Goal: Information Seeking & Learning: Learn about a topic

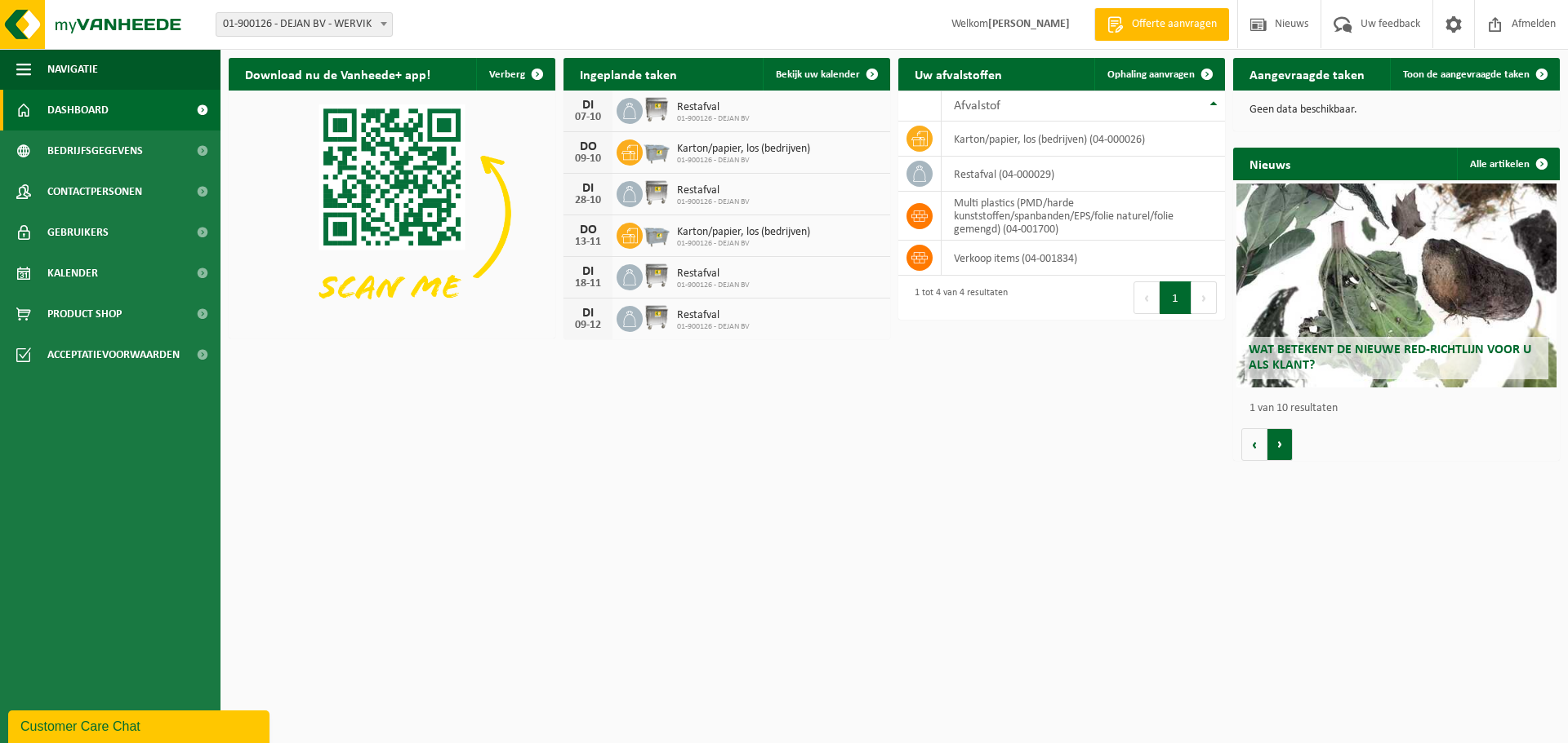
click at [1278, 446] on button "Volgende" at bounding box center [1280, 444] width 26 height 32
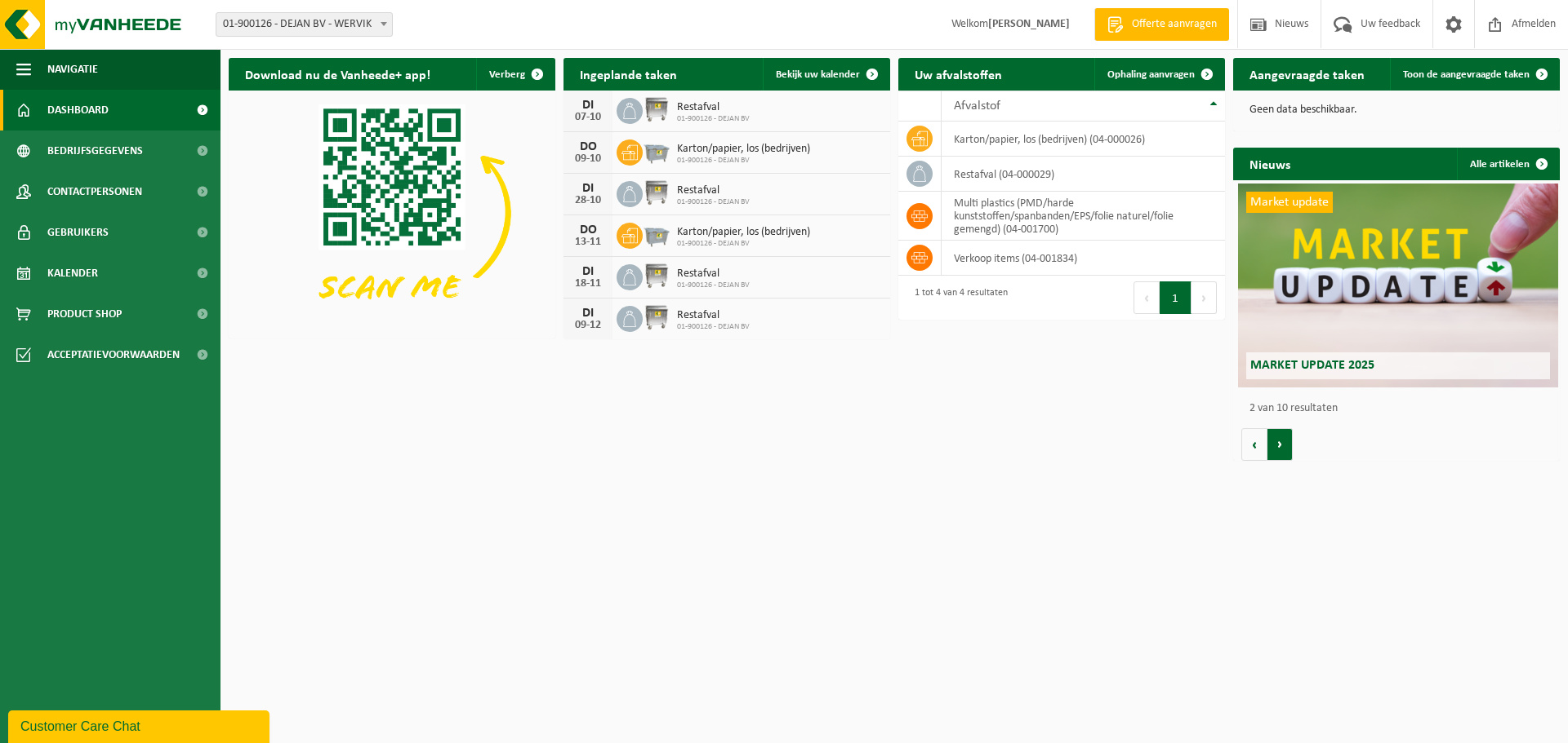
scroll to position [0, 326]
click at [1264, 449] on button "Vorige" at bounding box center [1253, 444] width 26 height 32
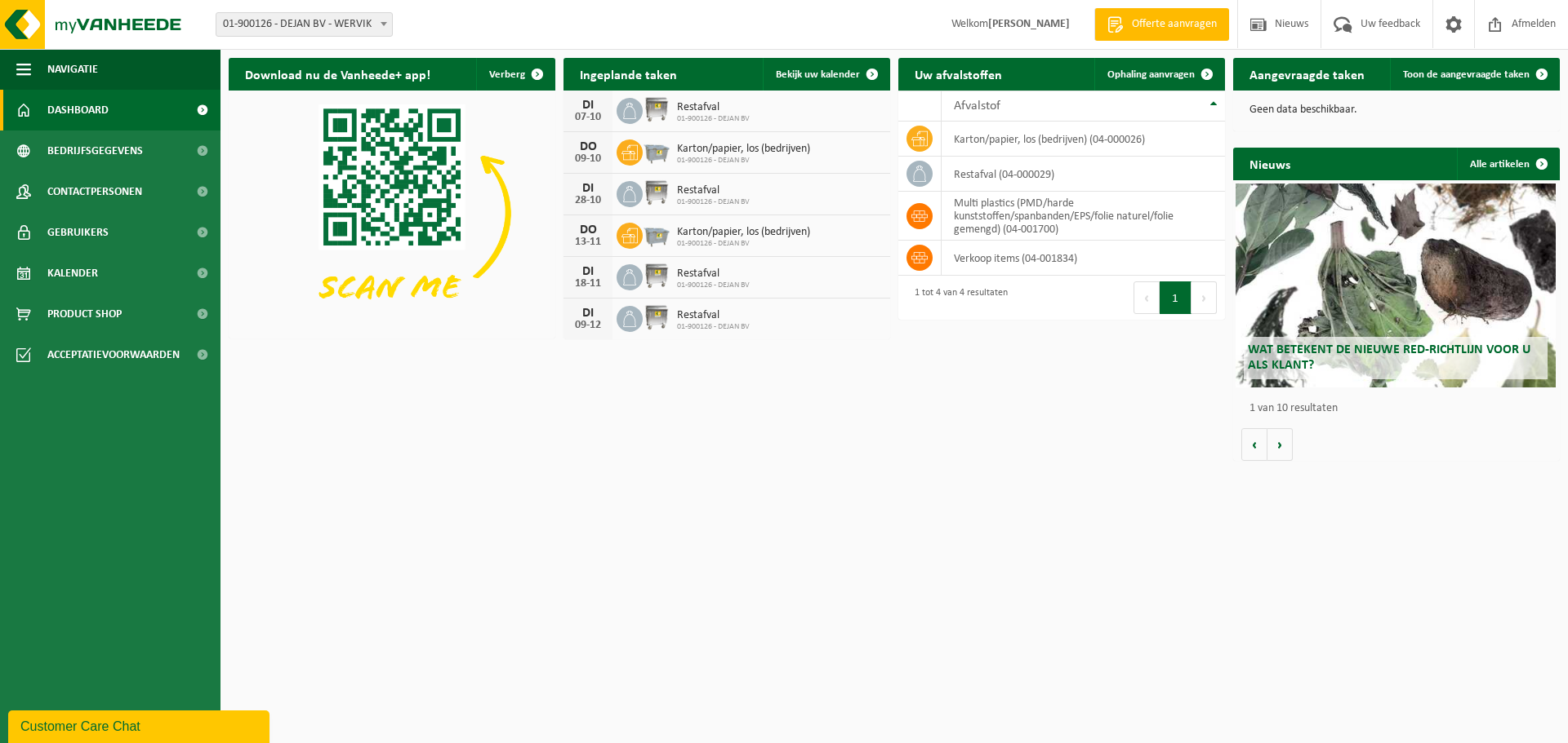
scroll to position [0, 0]
click at [1324, 347] on span "Wat betekent de nieuwe RED-richtlijn voor u als klant?" at bounding box center [1390, 358] width 282 height 29
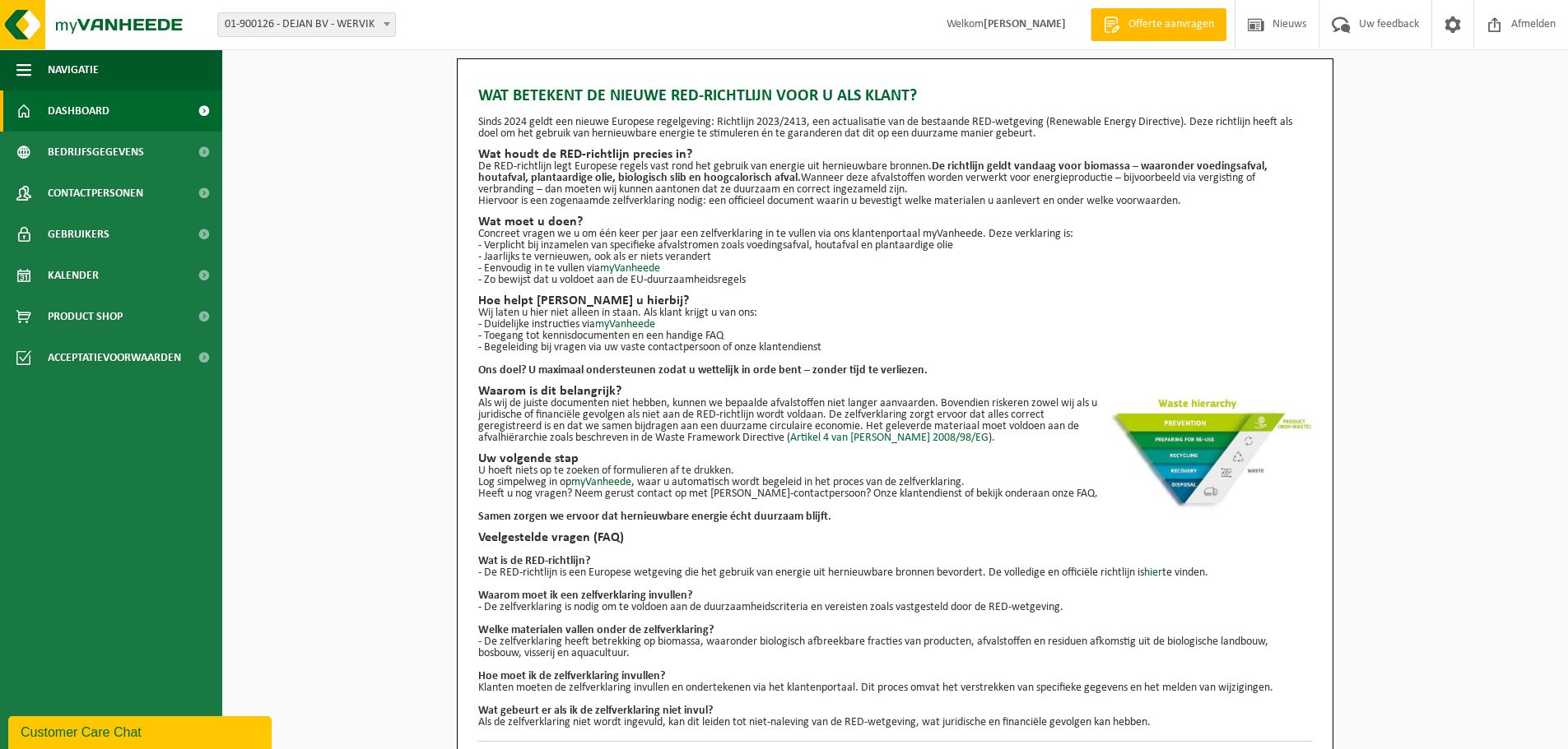
click at [116, 105] on link "Dashboard" at bounding box center [111, 111] width 222 height 41
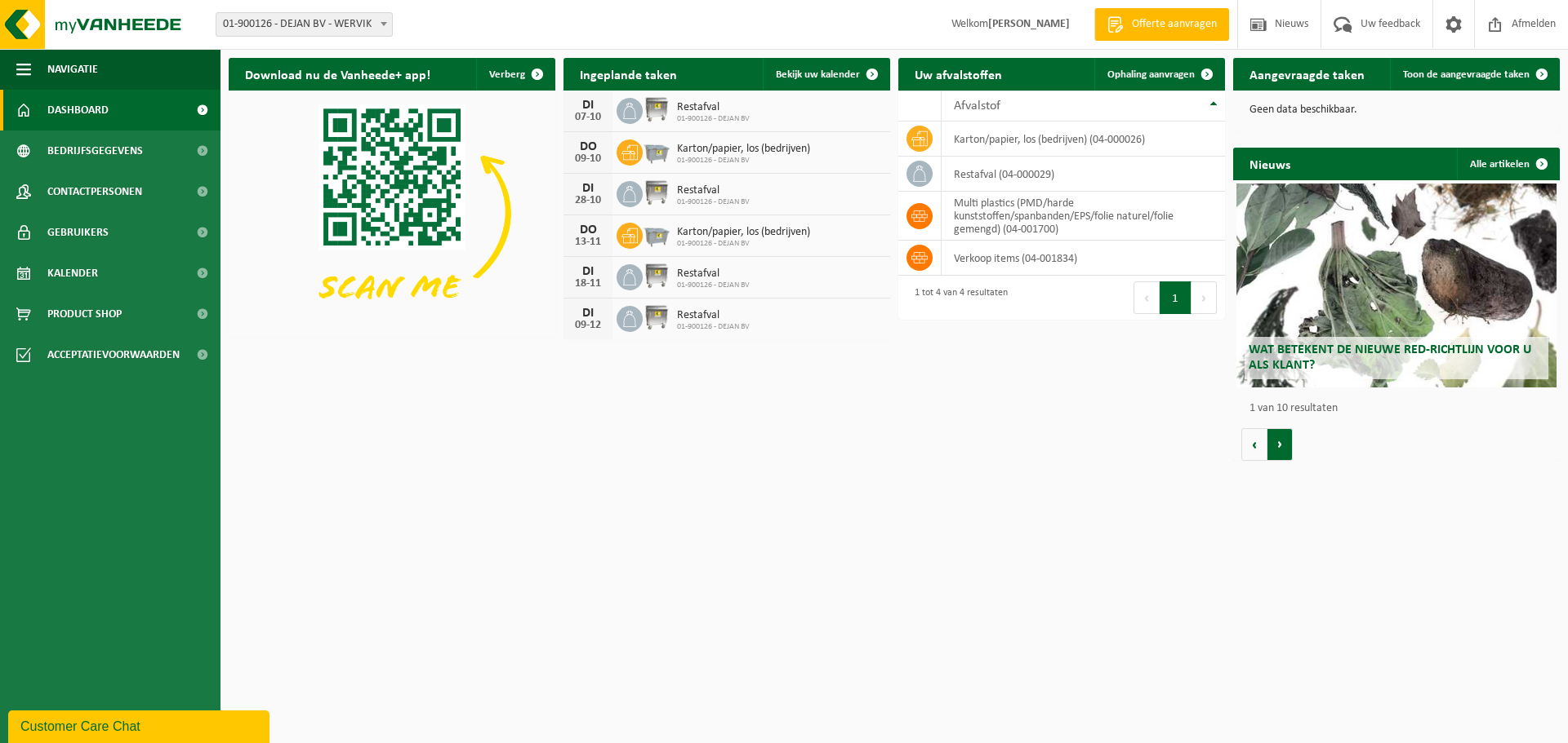
click at [1282, 438] on button "Volgende" at bounding box center [1280, 444] width 26 height 32
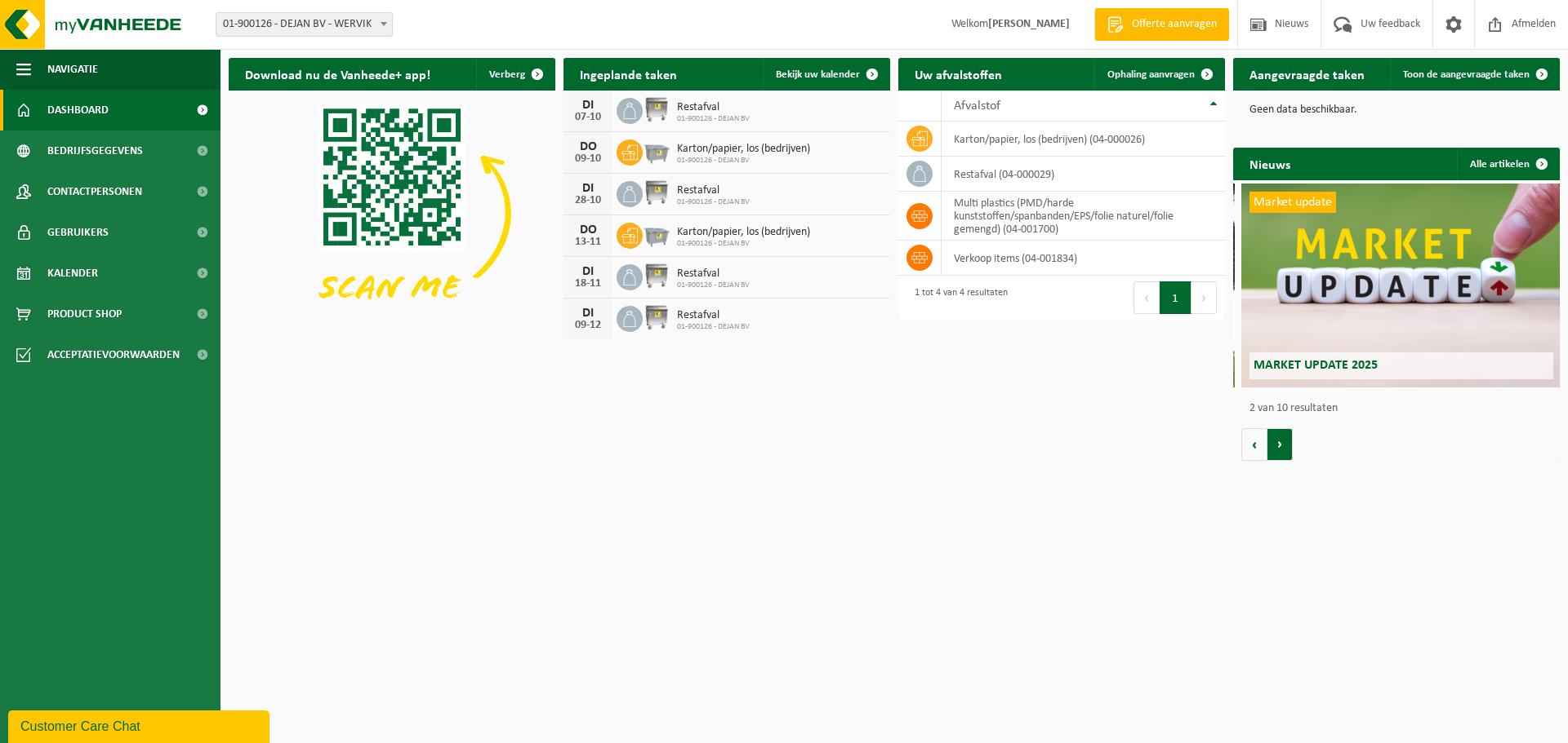
scroll to position [0, 326]
click at [1282, 438] on button "Volgende" at bounding box center [1280, 444] width 26 height 32
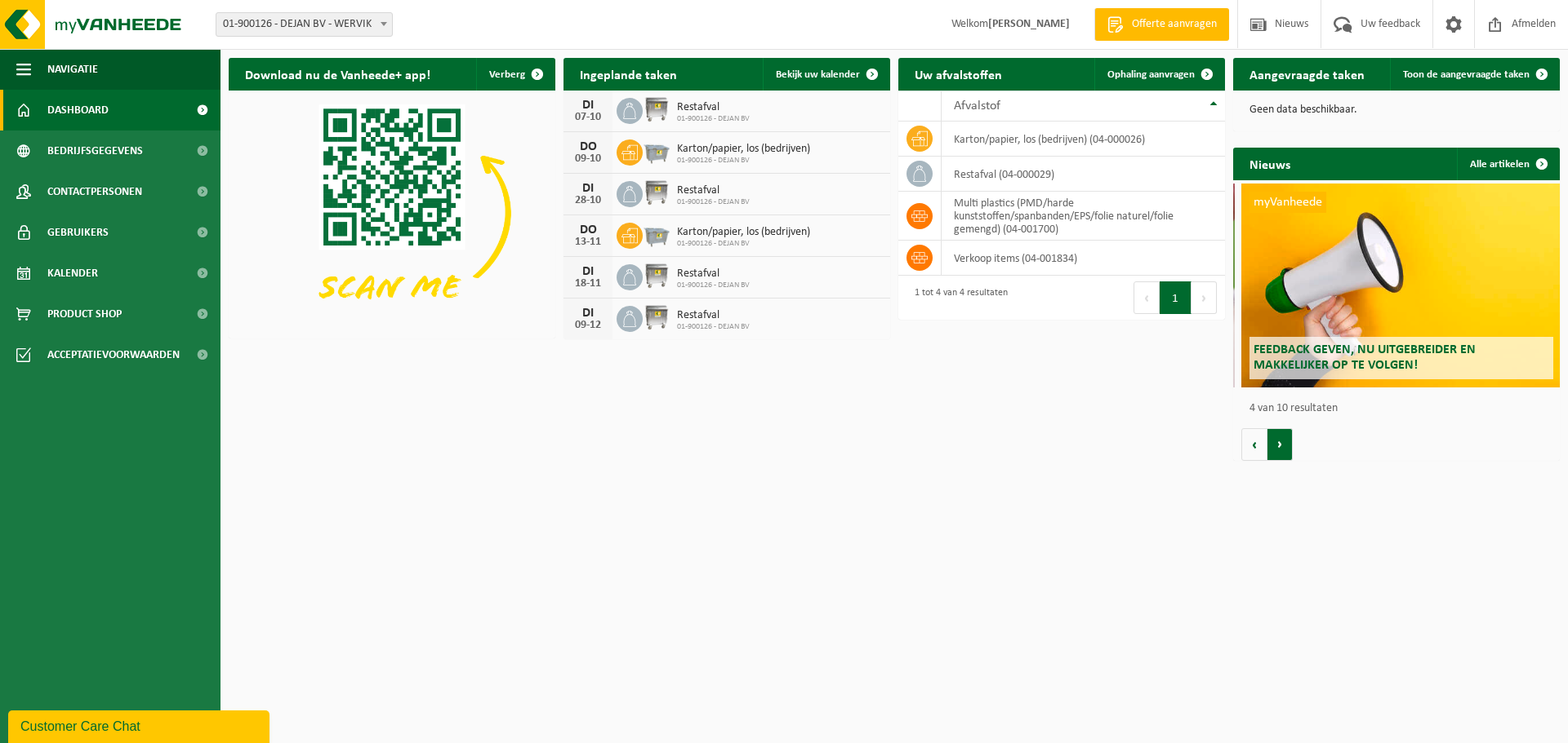
scroll to position [0, 980]
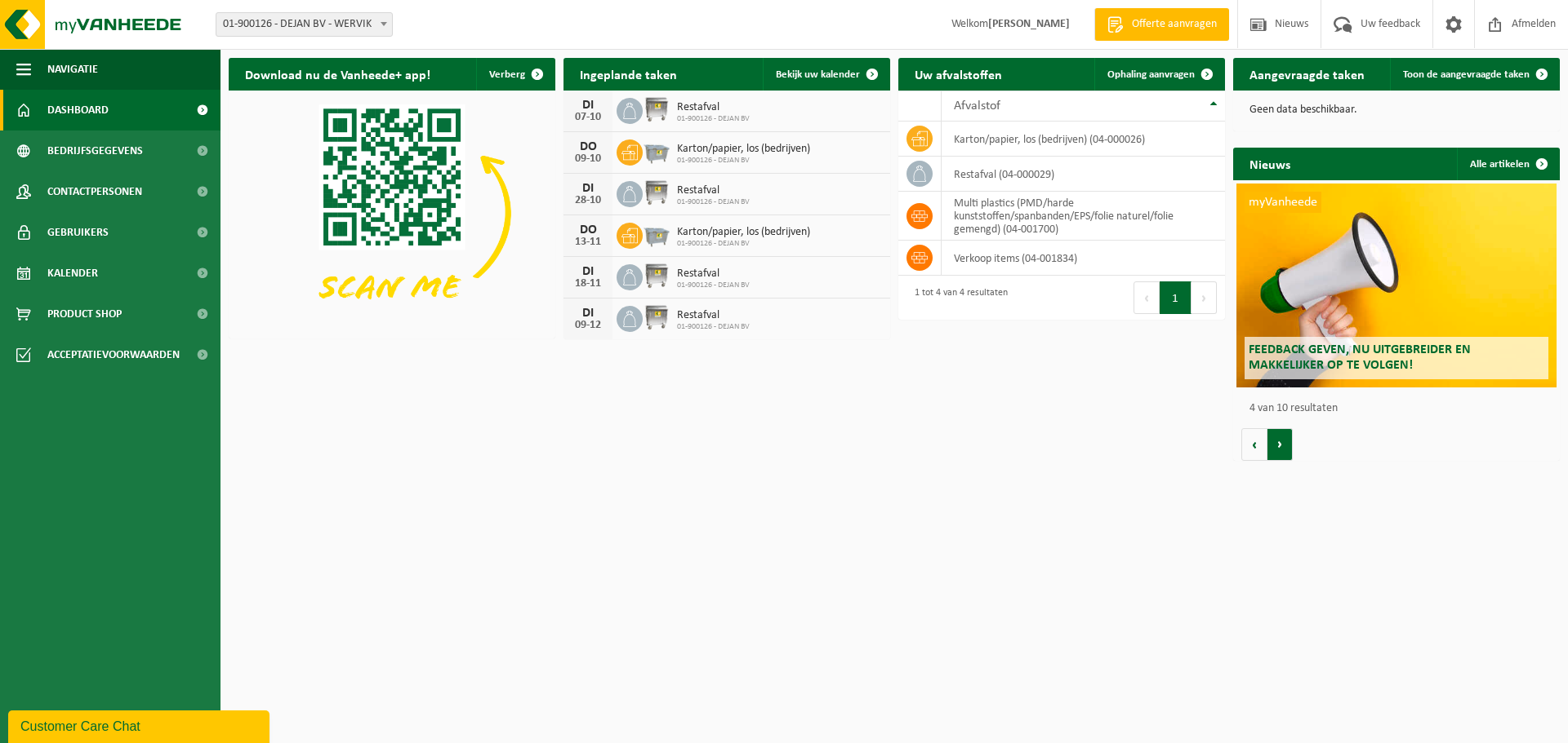
click at [1282, 438] on button "Volgende" at bounding box center [1280, 444] width 26 height 32
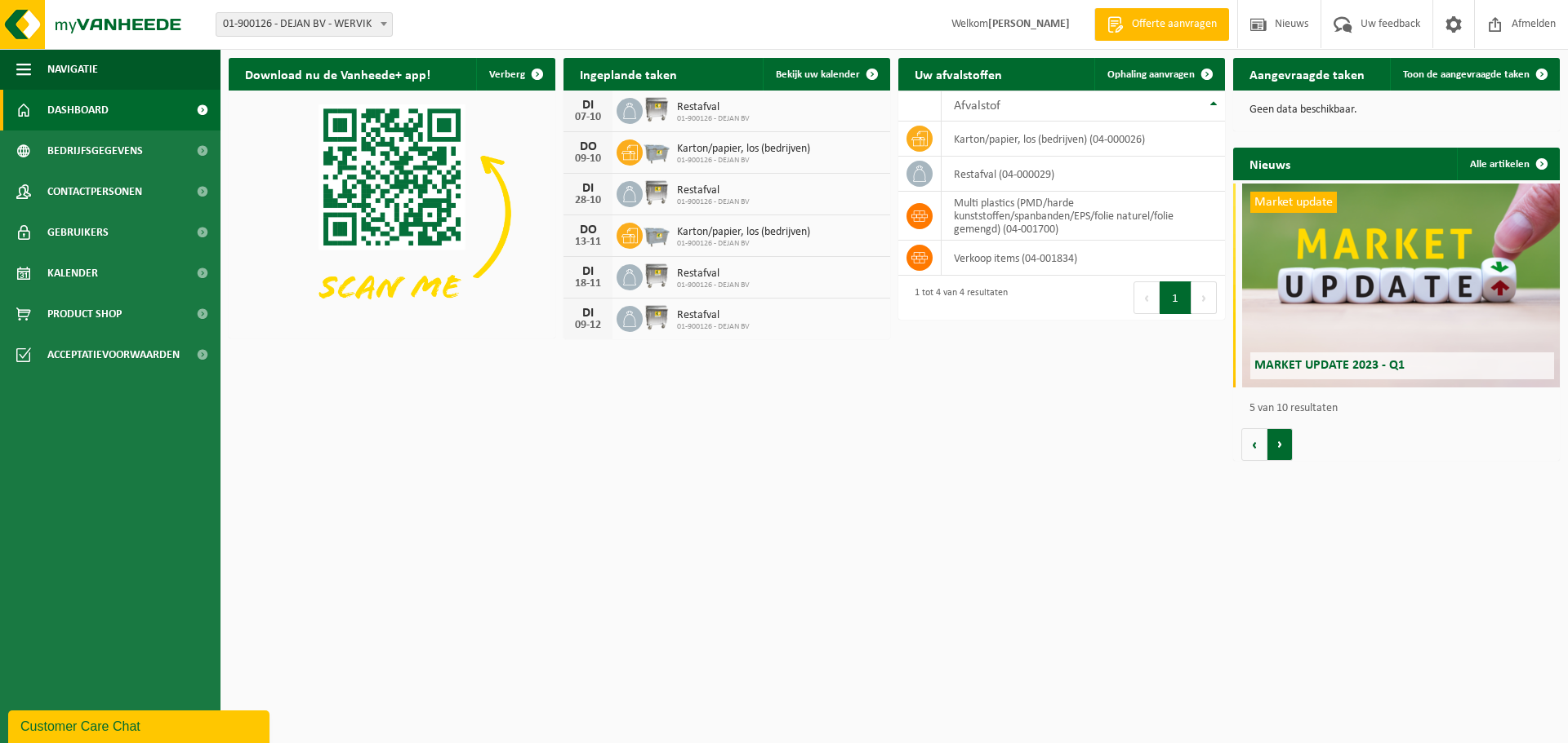
scroll to position [0, 1307]
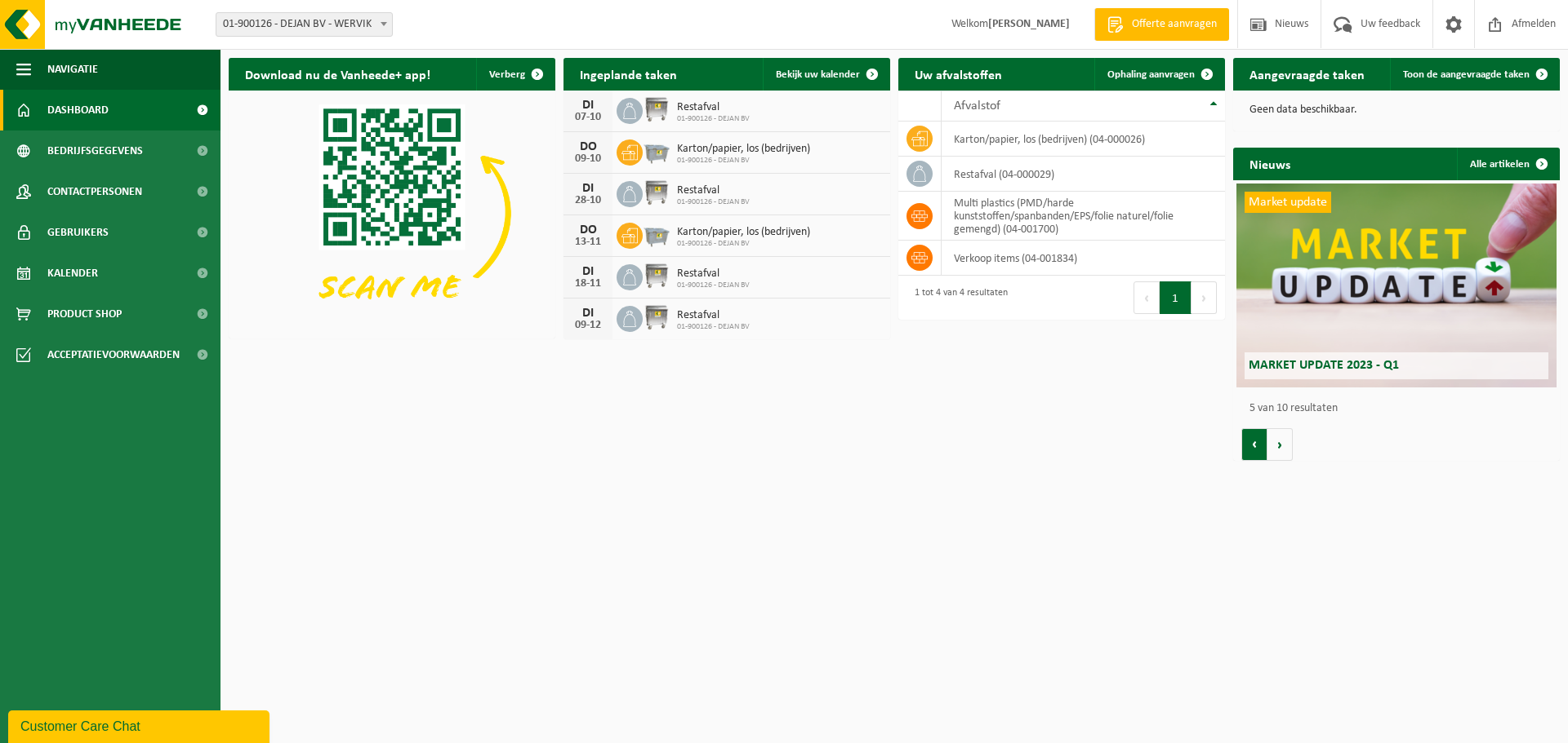
click at [1261, 435] on button "Vorige" at bounding box center [1253, 444] width 26 height 32
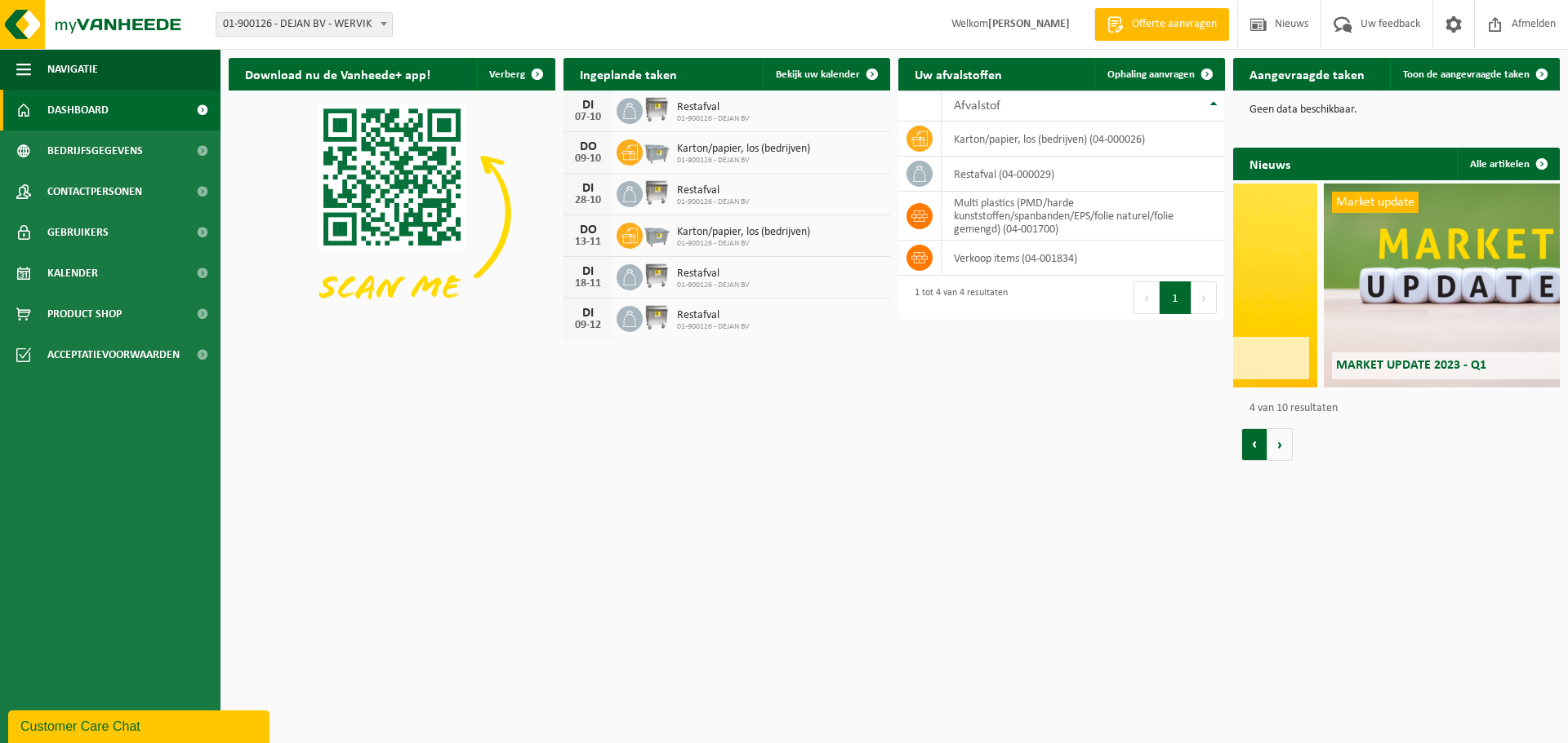
click at [1261, 435] on button "Vorige" at bounding box center [1253, 444] width 26 height 32
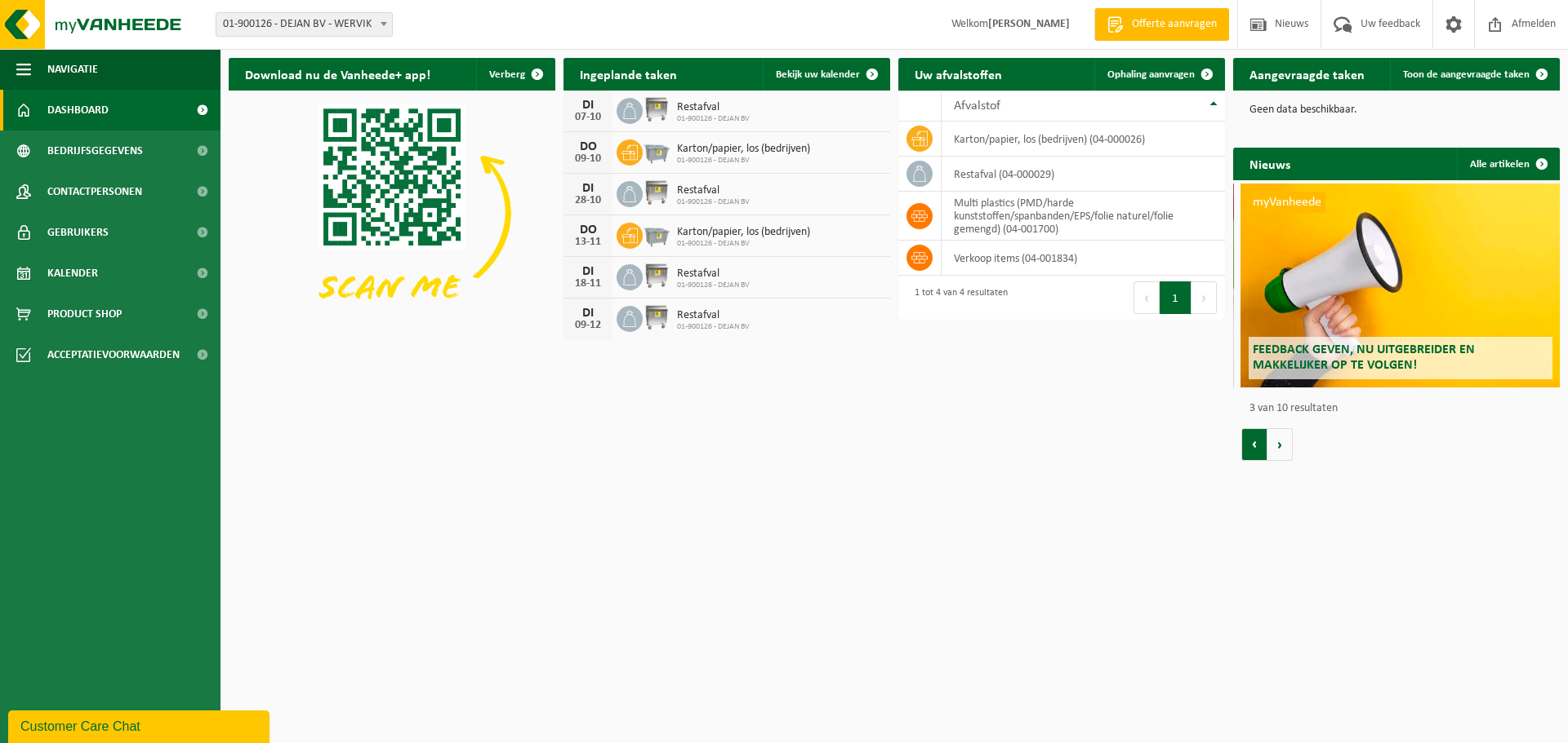
click at [1261, 435] on button "Vorige" at bounding box center [1253, 444] width 26 height 32
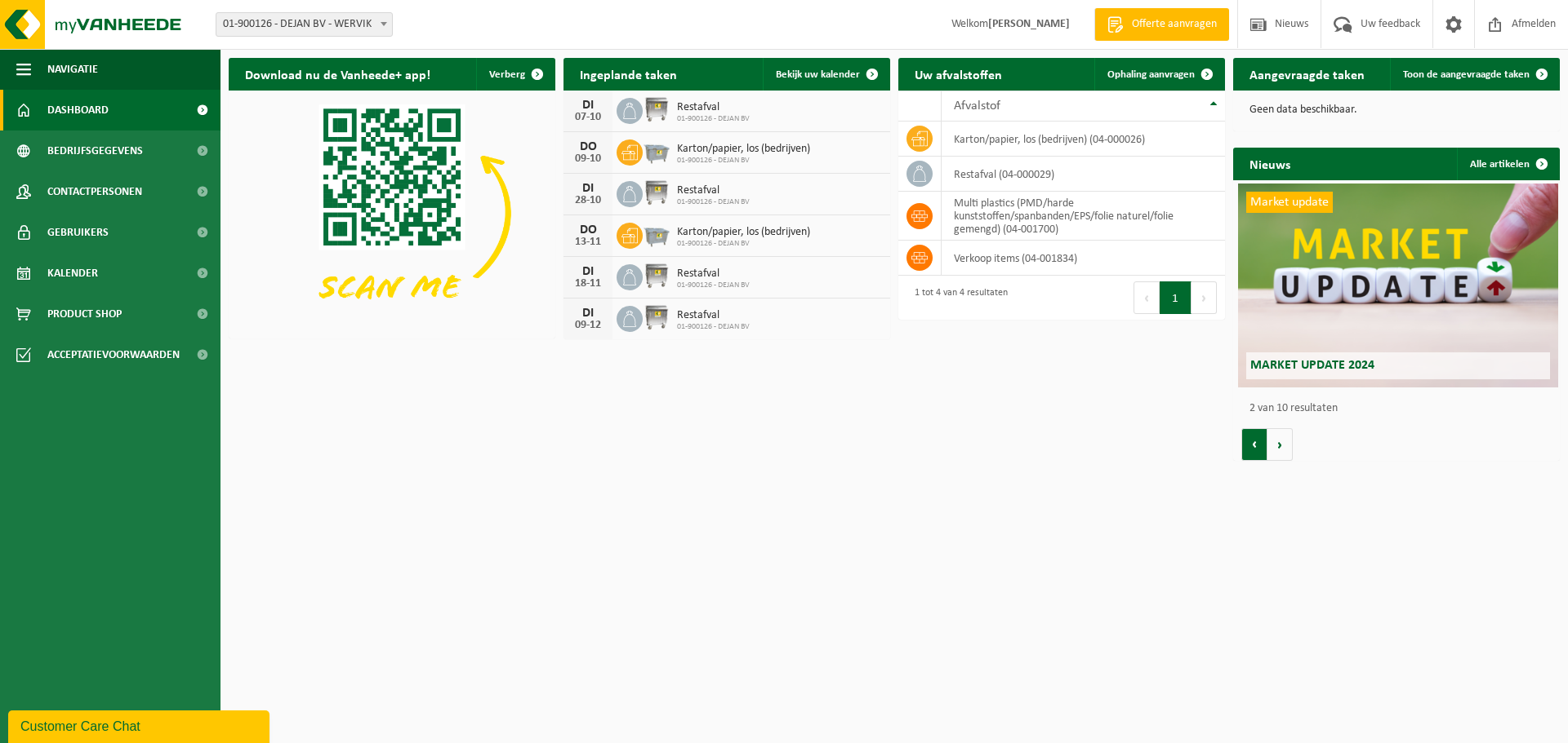
click at [1261, 435] on button "Vorige" at bounding box center [1253, 444] width 26 height 32
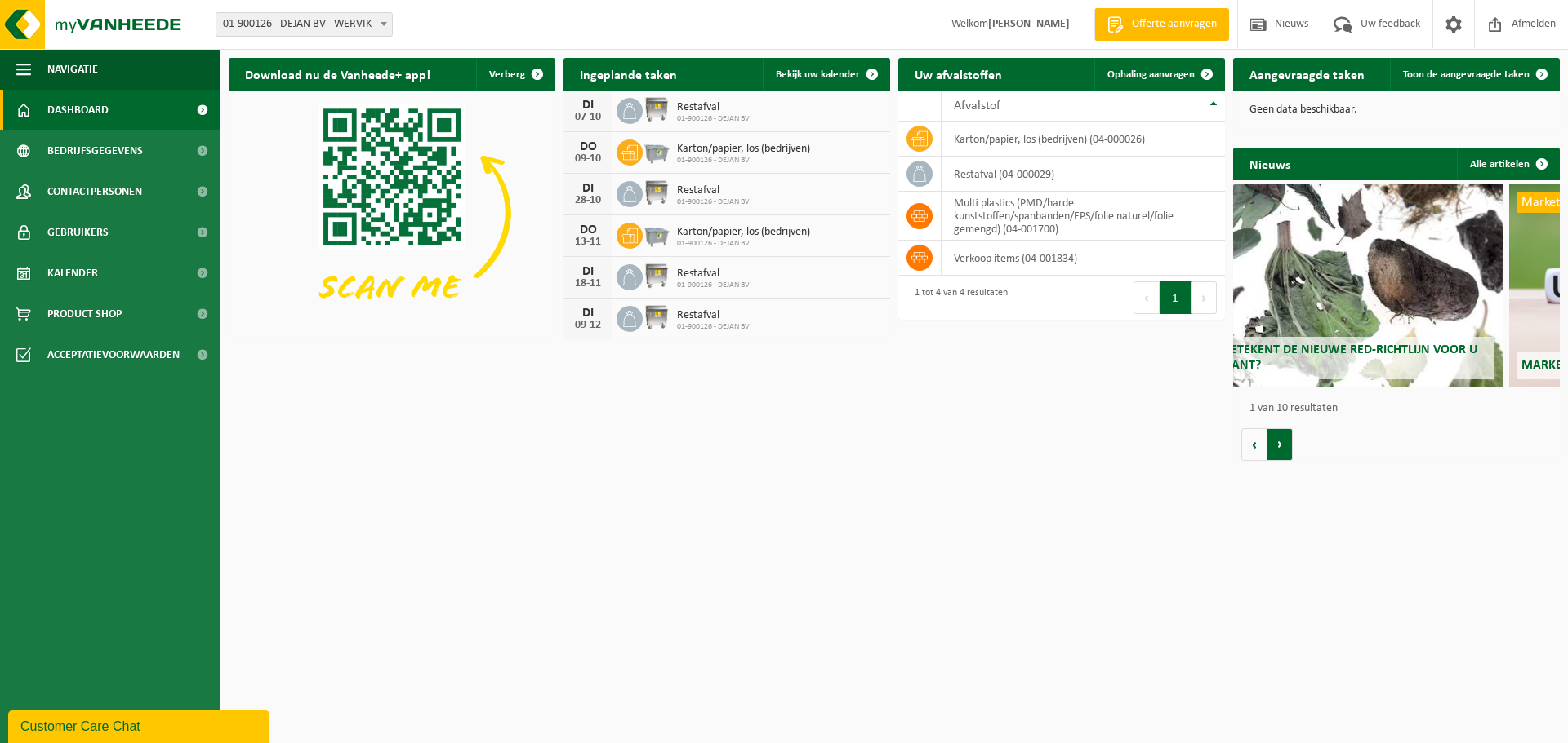
scroll to position [0, 0]
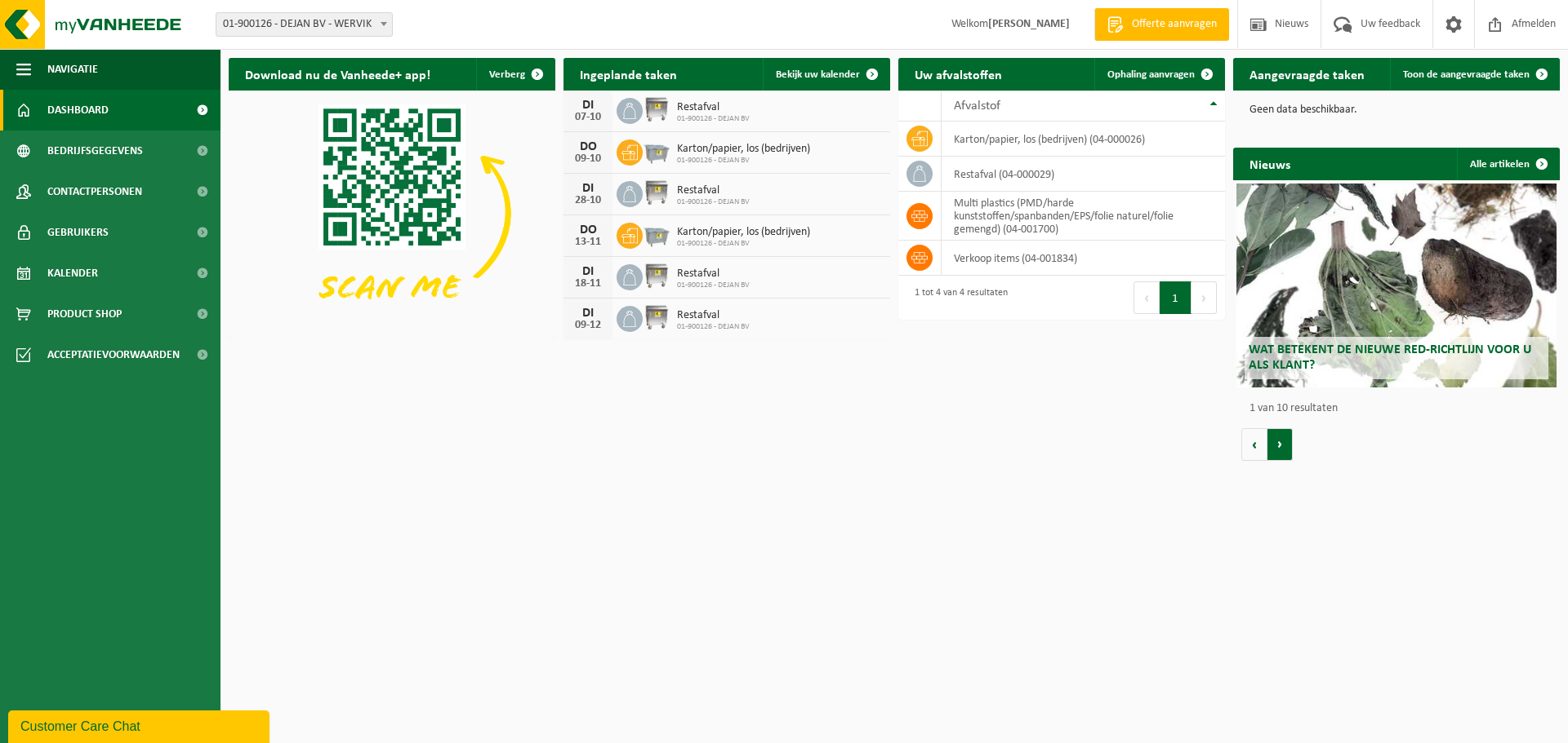
click at [1279, 436] on button "Volgende" at bounding box center [1280, 444] width 26 height 32
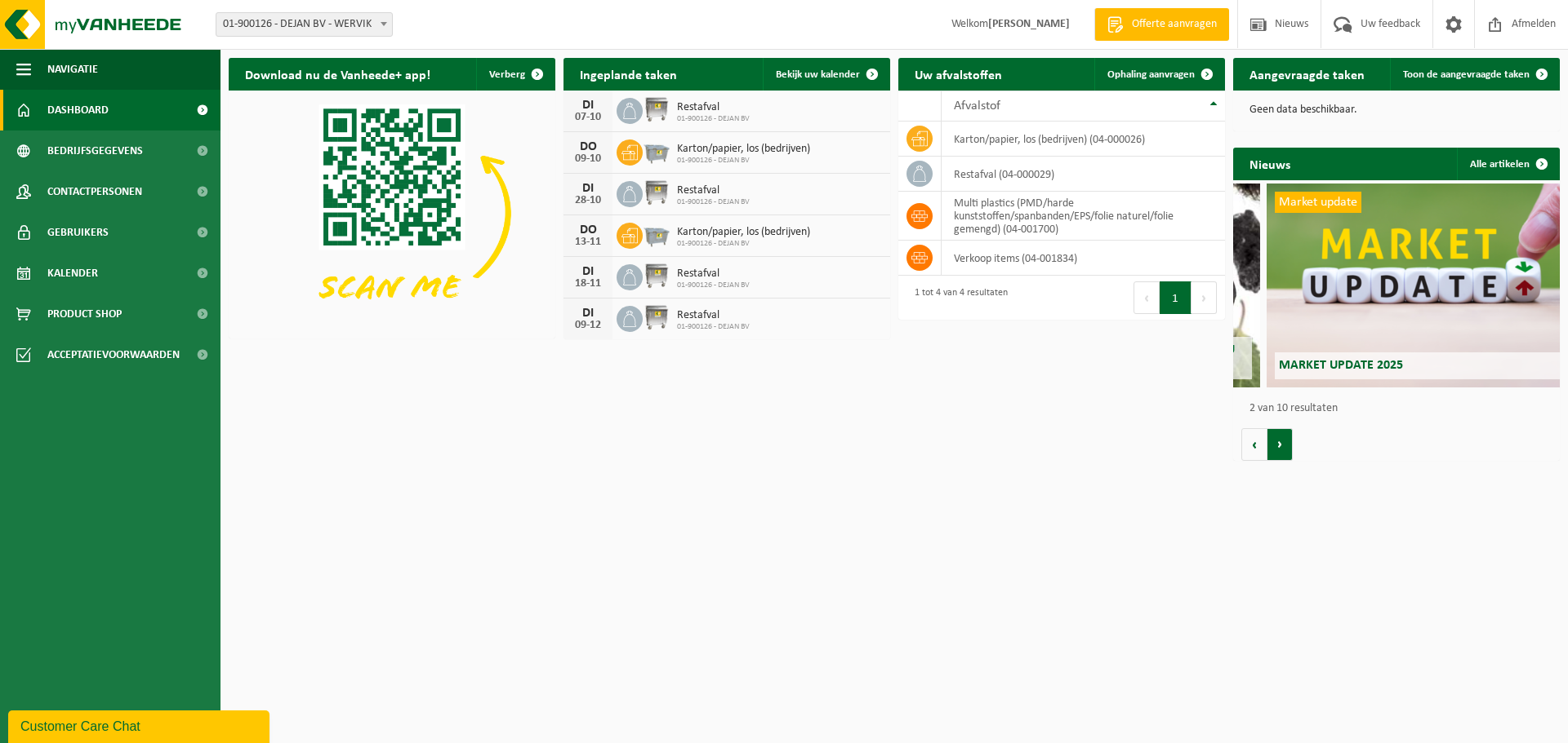
scroll to position [0, 326]
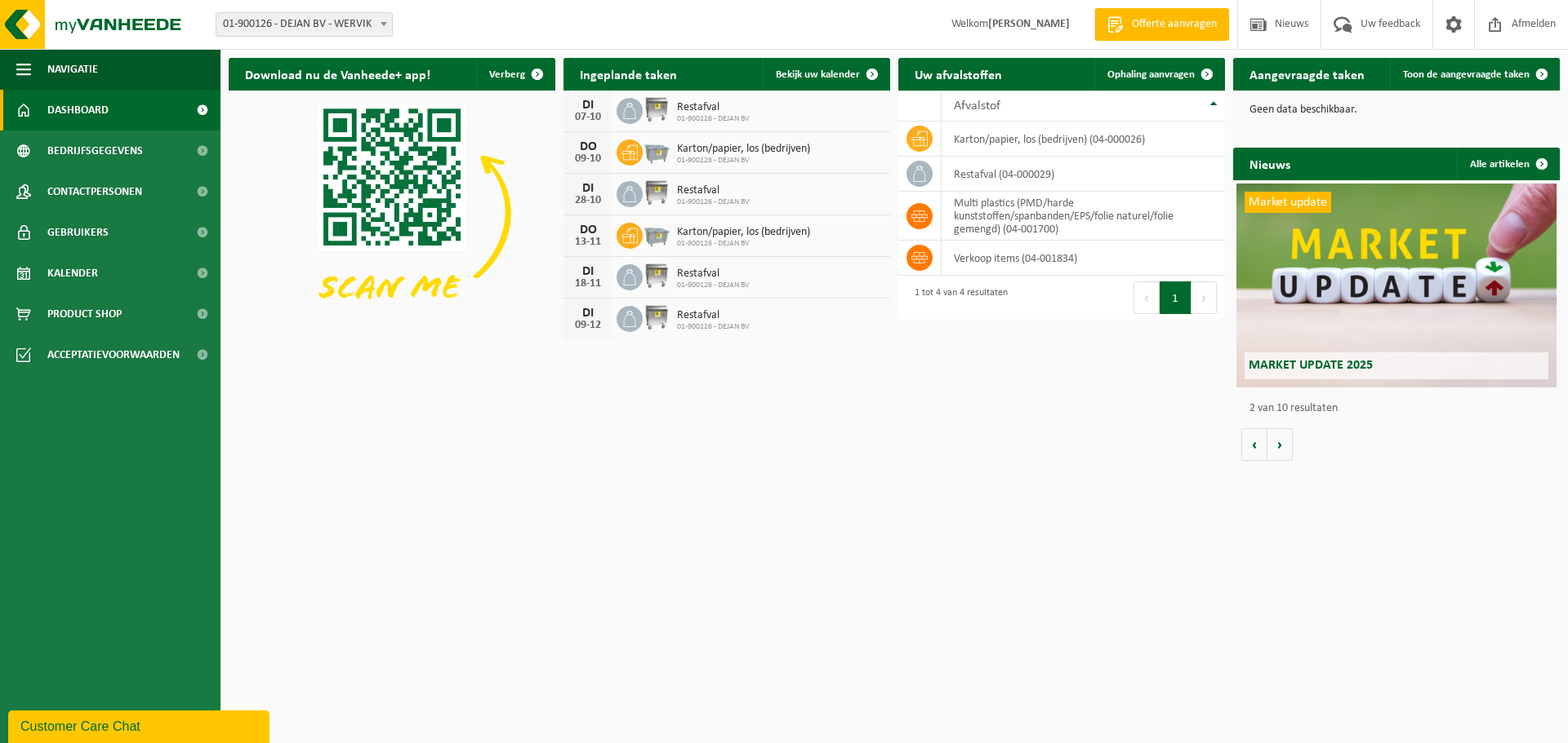
click at [1295, 351] on div "Market update Market update 2025" at bounding box center [1395, 285] width 320 height 204
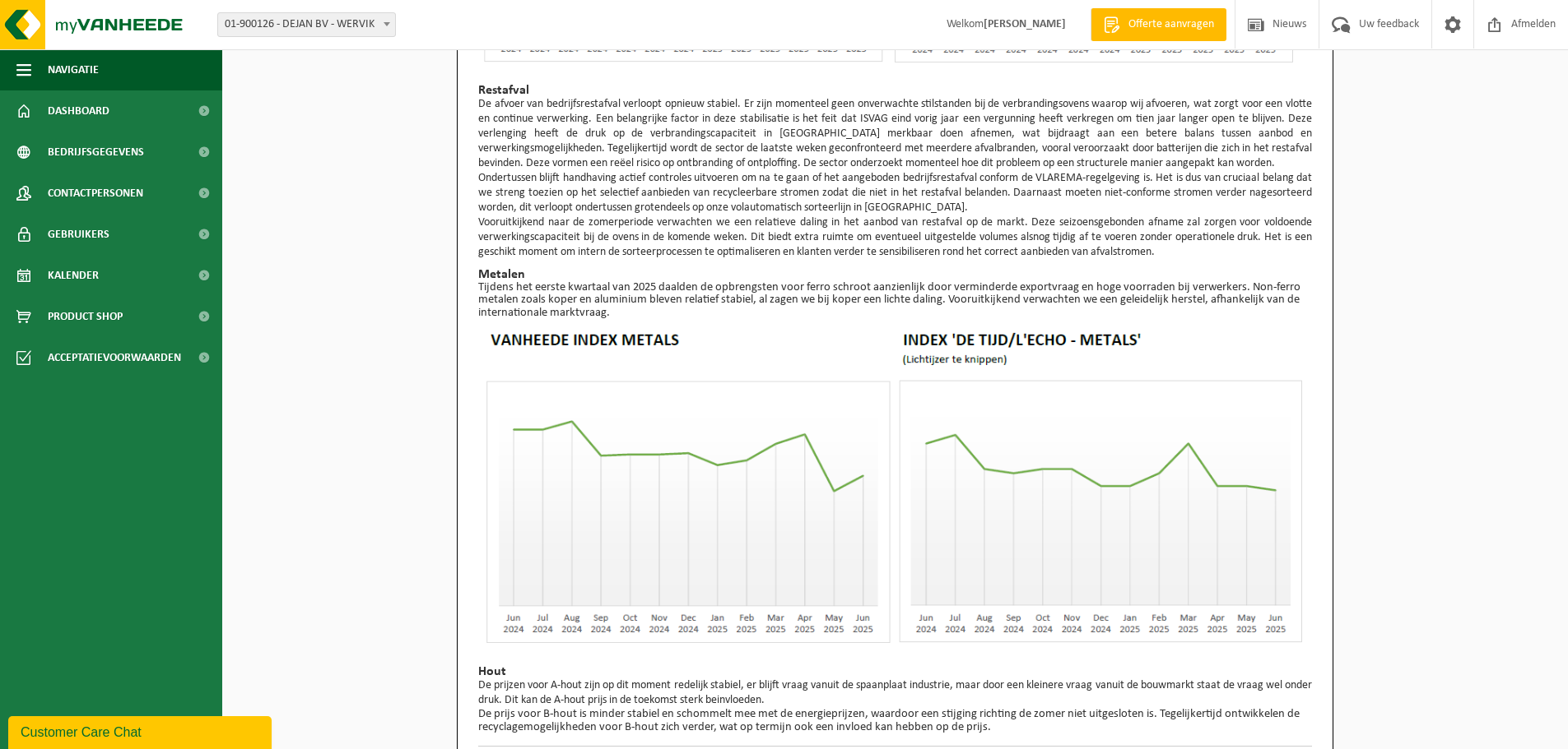
scroll to position [1093, 0]
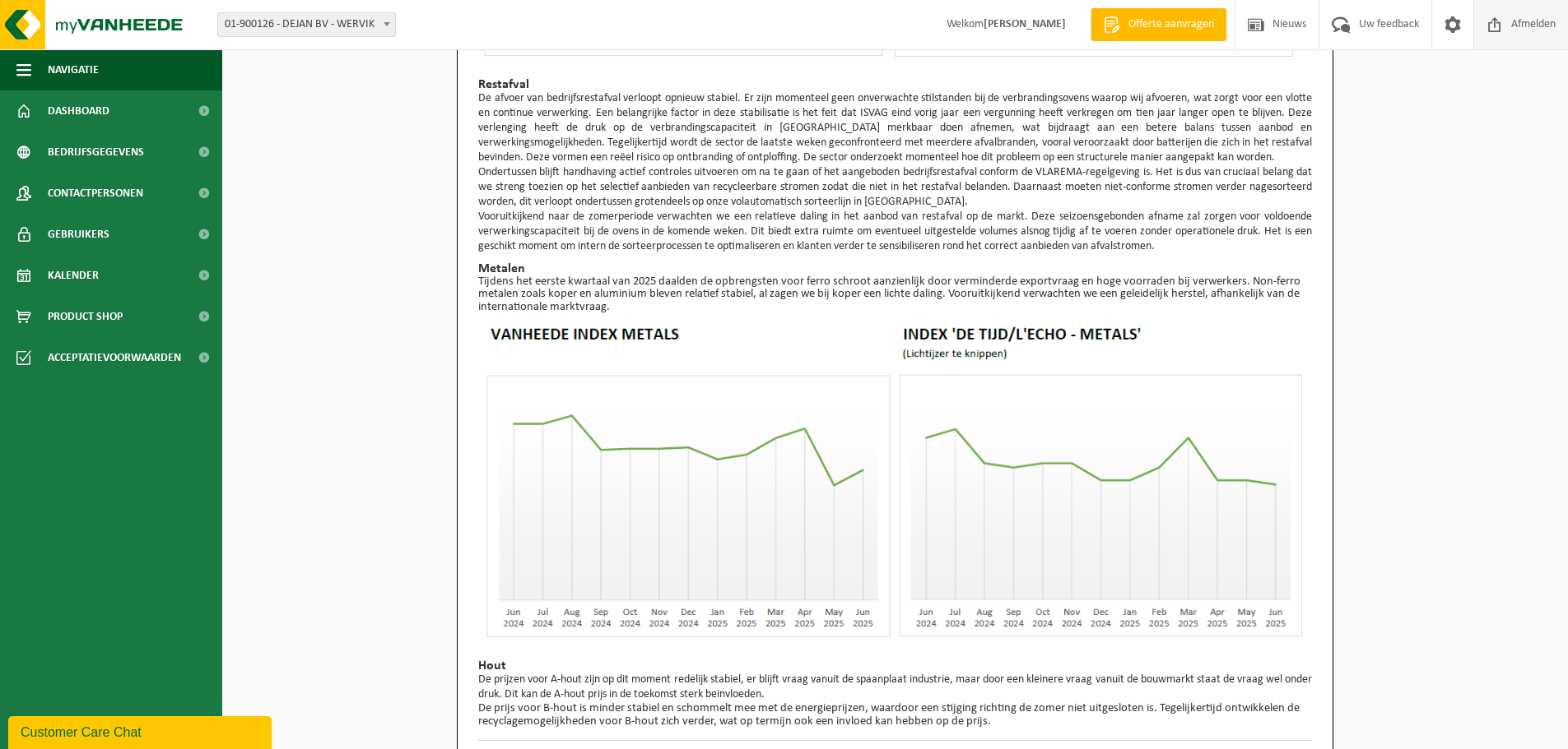
click at [1500, 26] on span at bounding box center [1495, 24] width 25 height 48
